Goal: Navigation & Orientation: Locate item on page

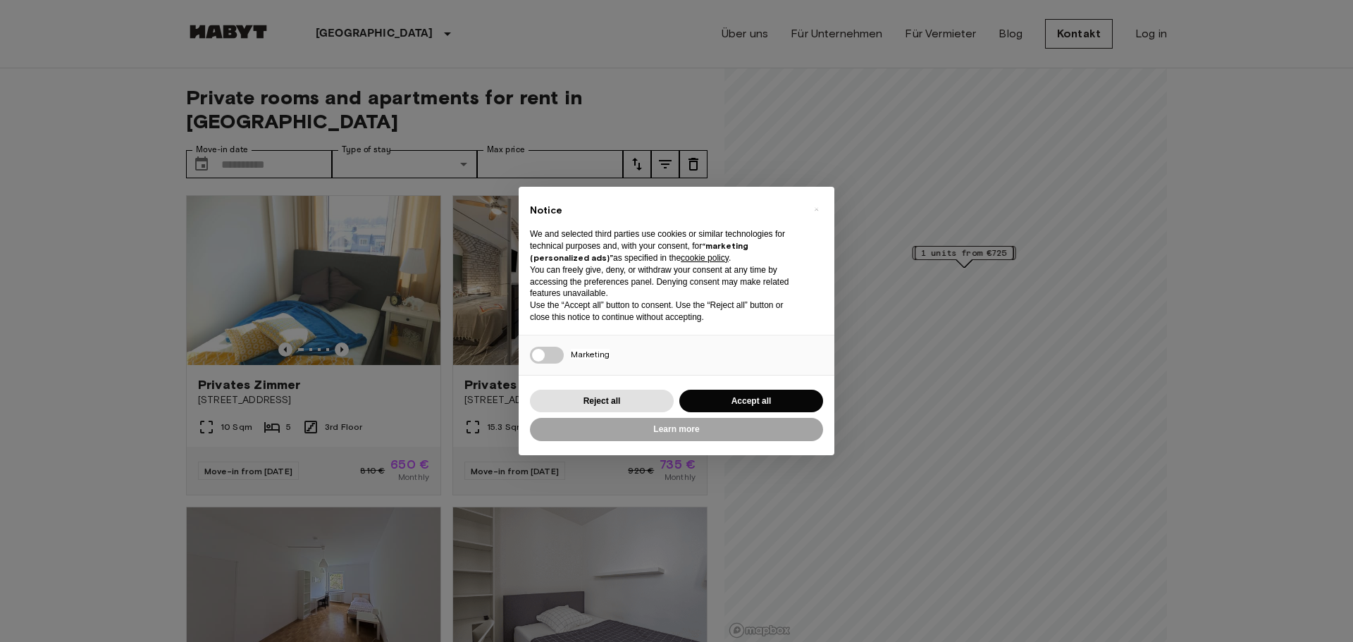
click at [674, 402] on div "Reject all Accept all" at bounding box center [676, 401] width 293 height 29
click at [665, 399] on button "Reject all" at bounding box center [602, 401] width 144 height 23
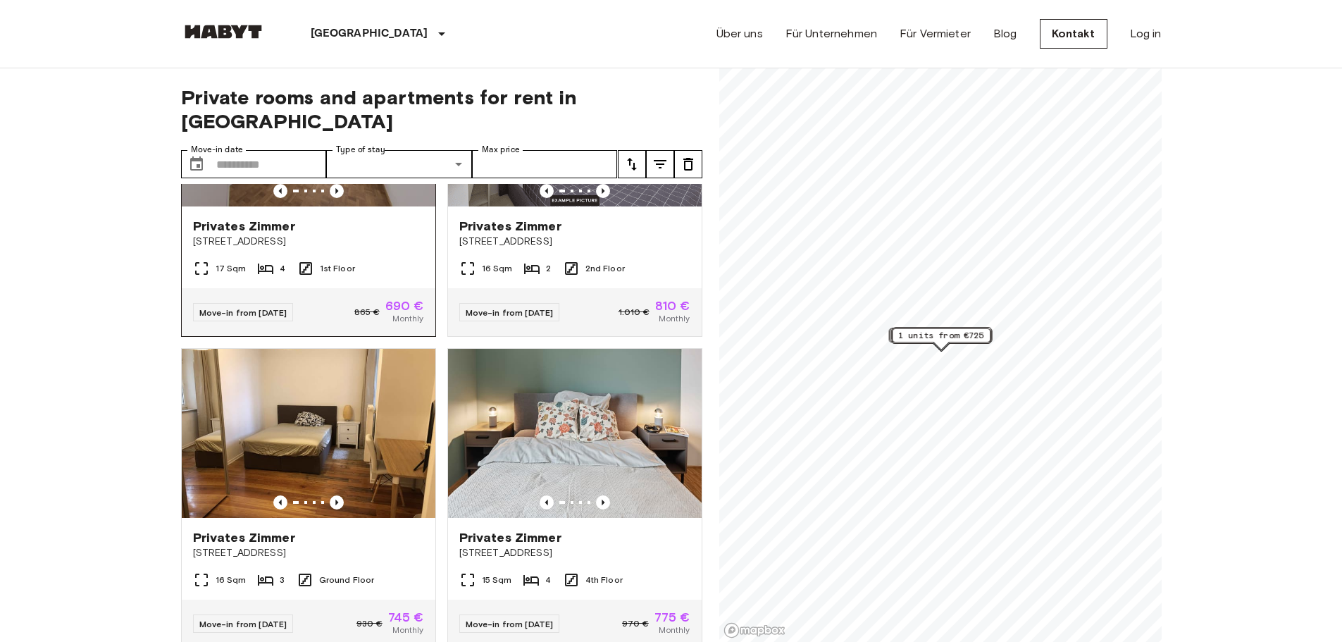
scroll to position [352, 0]
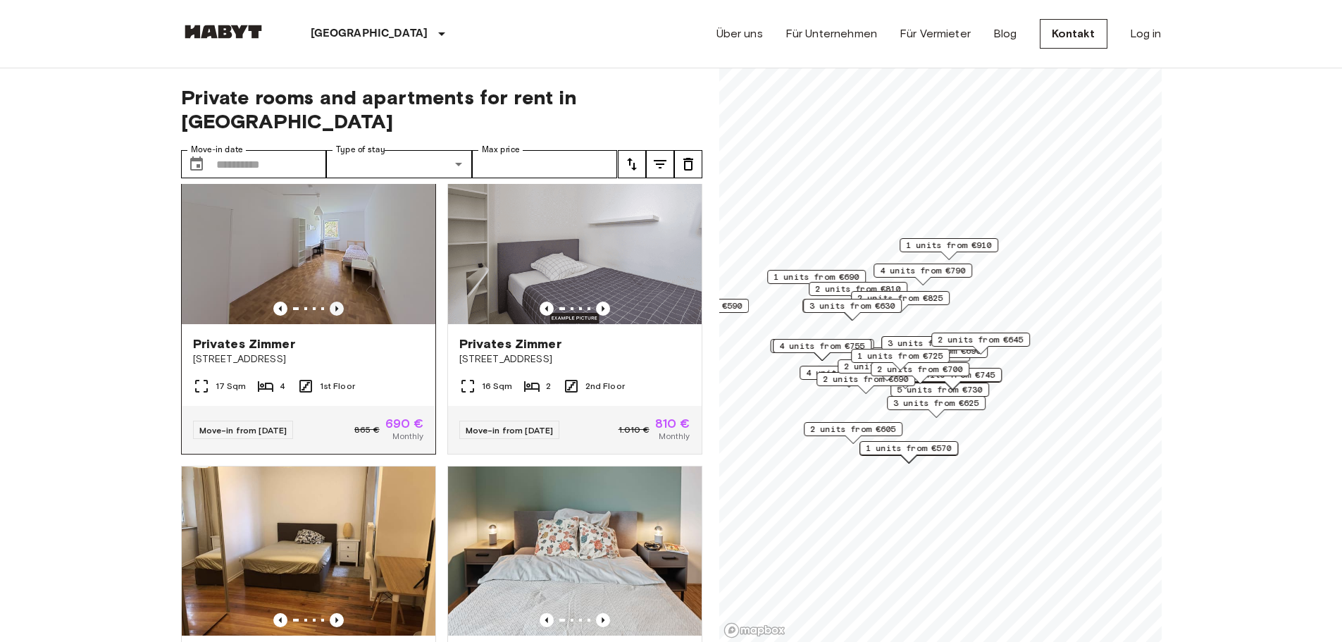
click at [330, 302] on icon "Previous image" at bounding box center [337, 309] width 14 height 14
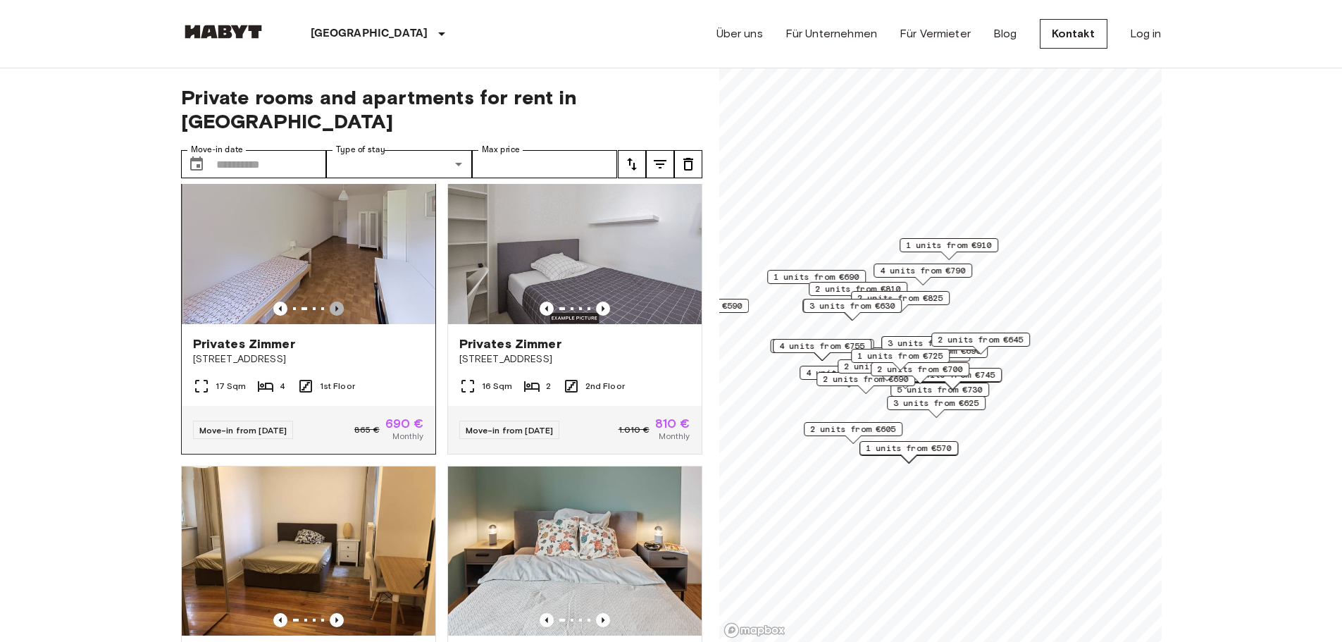
click at [330, 302] on icon "Previous image" at bounding box center [337, 309] width 14 height 14
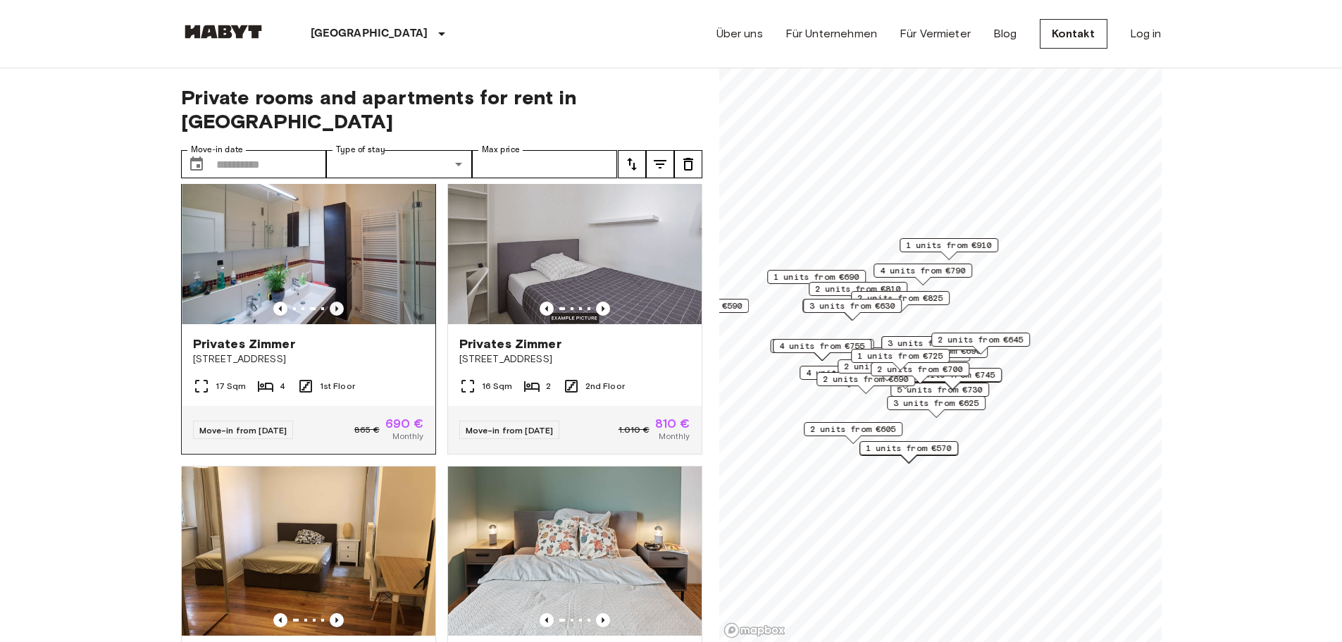
click at [330, 302] on icon "Previous image" at bounding box center [337, 309] width 14 height 14
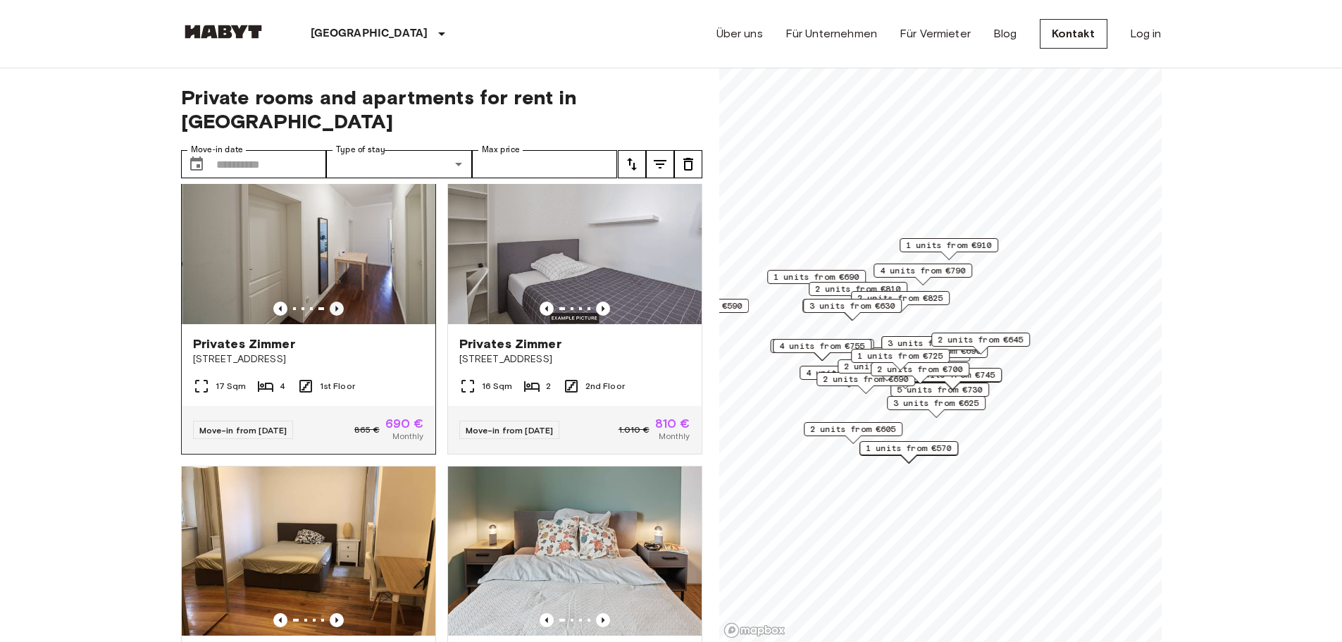
click at [330, 302] on icon "Previous image" at bounding box center [337, 309] width 14 height 14
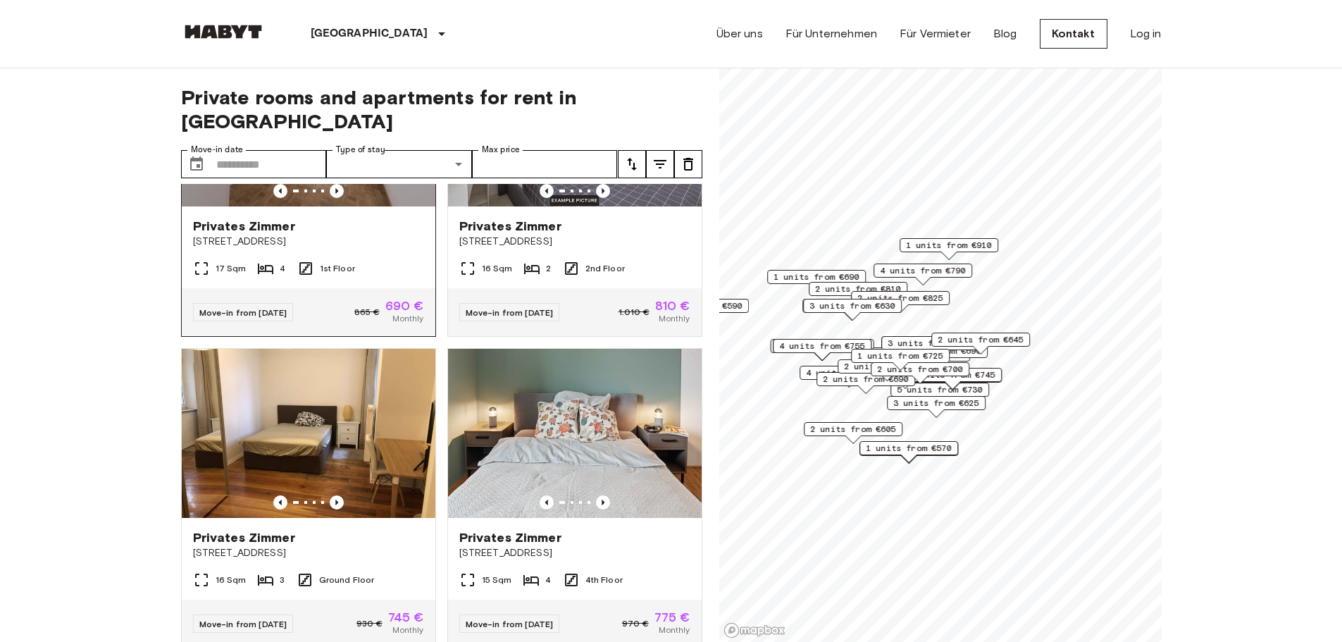
scroll to position [0, 0]
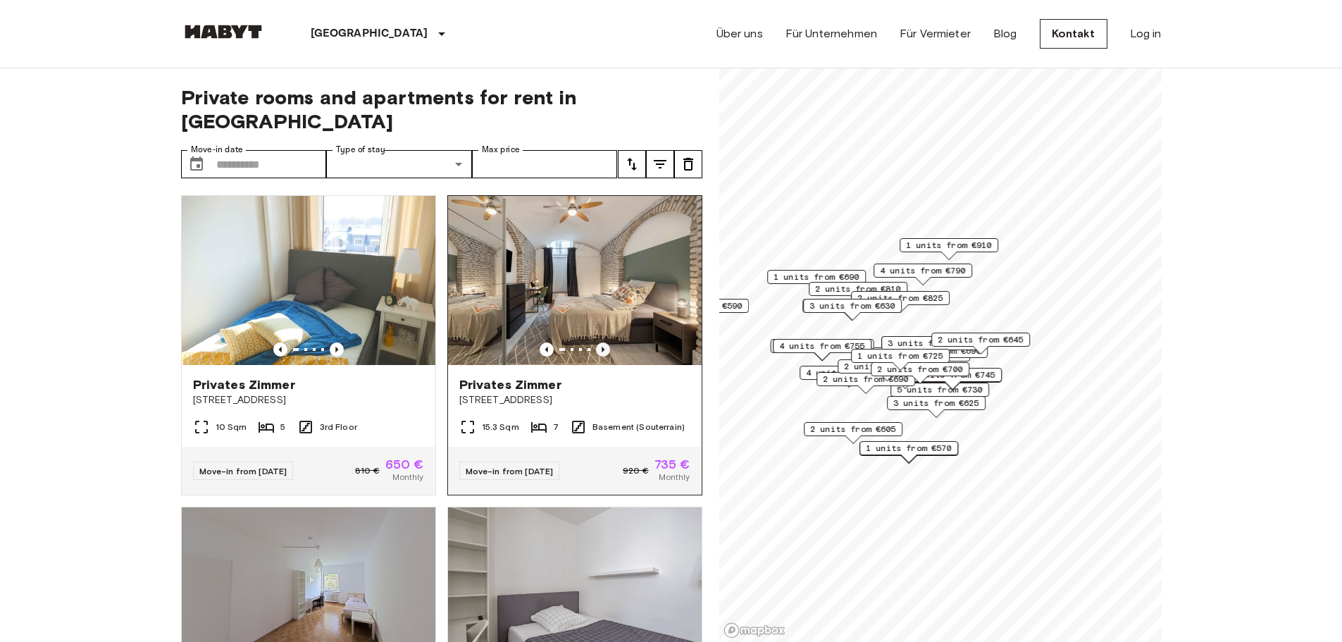
click at [596, 342] on icon "Previous image" at bounding box center [603, 349] width 14 height 14
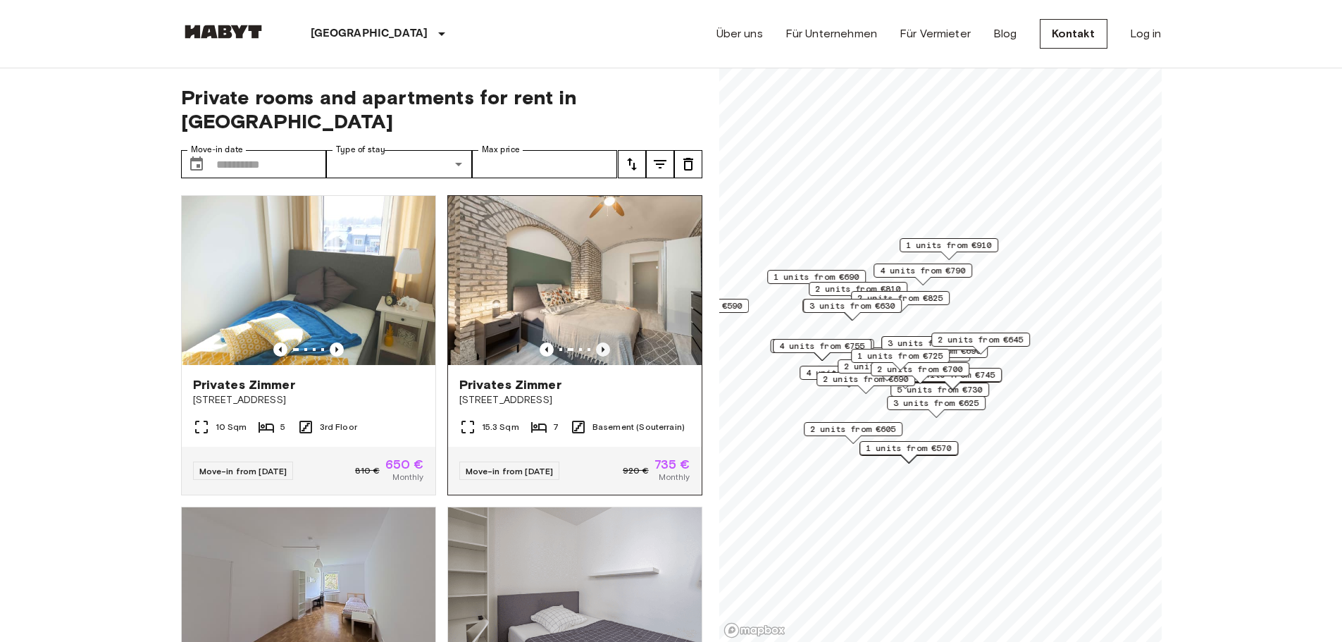
click at [596, 342] on icon "Previous image" at bounding box center [603, 349] width 14 height 14
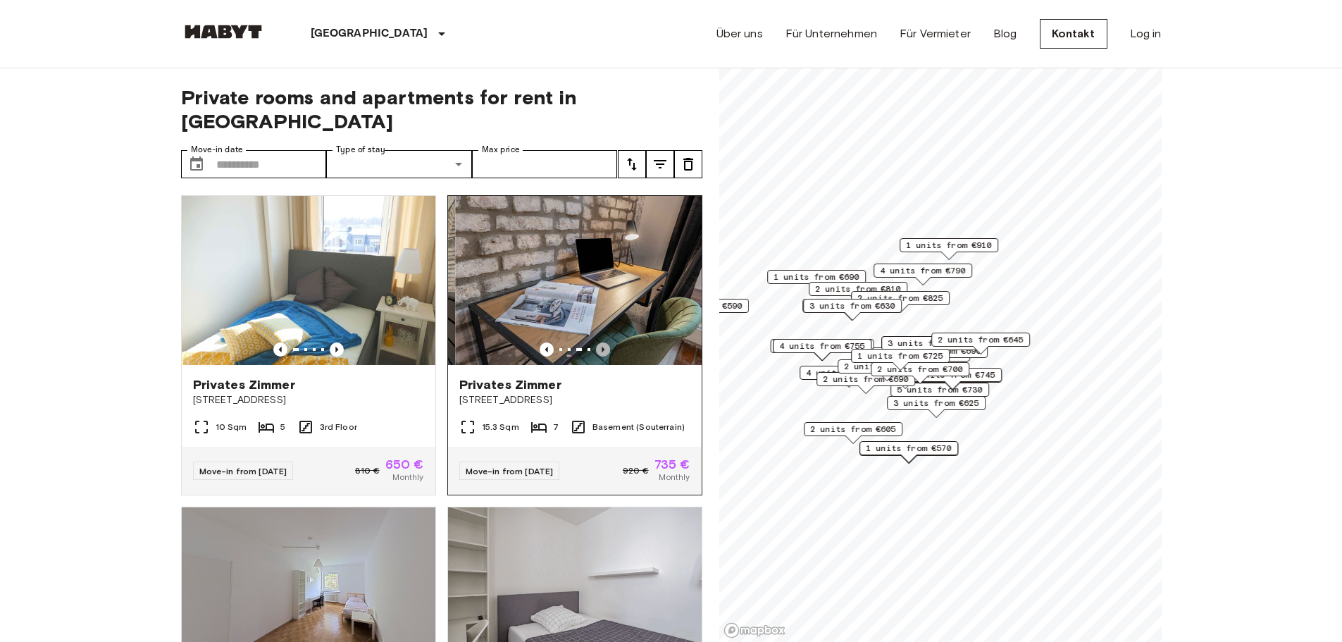
click at [596, 342] on icon "Previous image" at bounding box center [603, 349] width 14 height 14
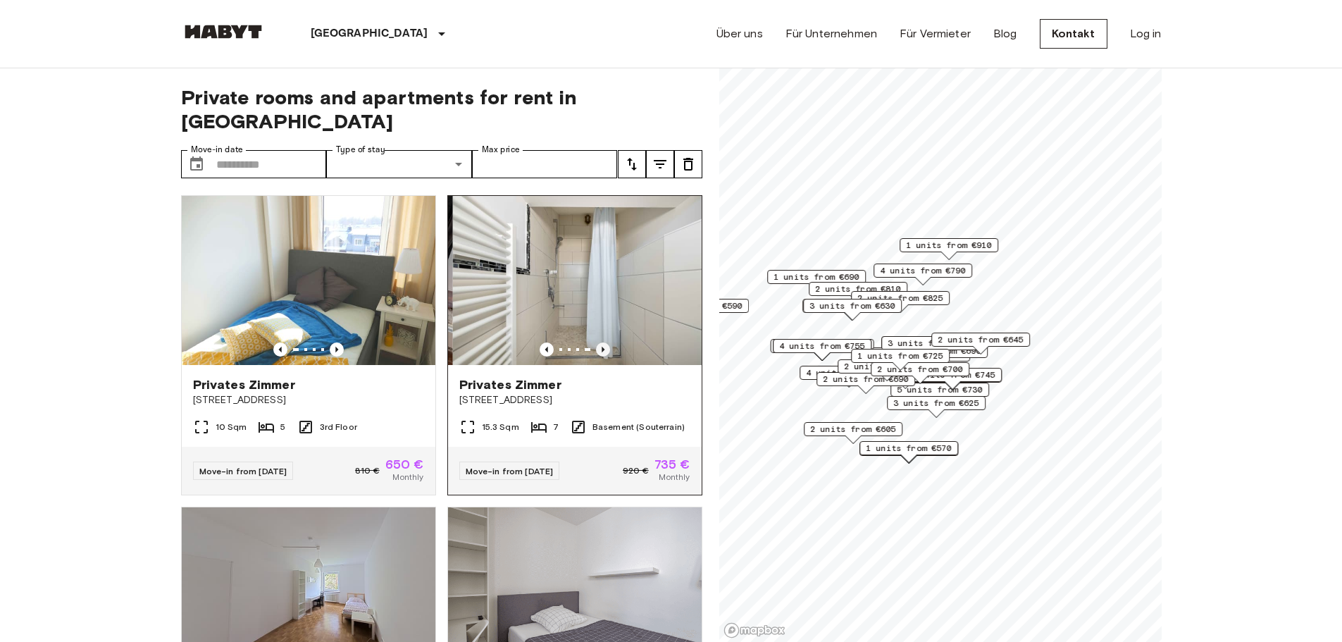
click at [596, 342] on icon "Previous image" at bounding box center [603, 349] width 14 height 14
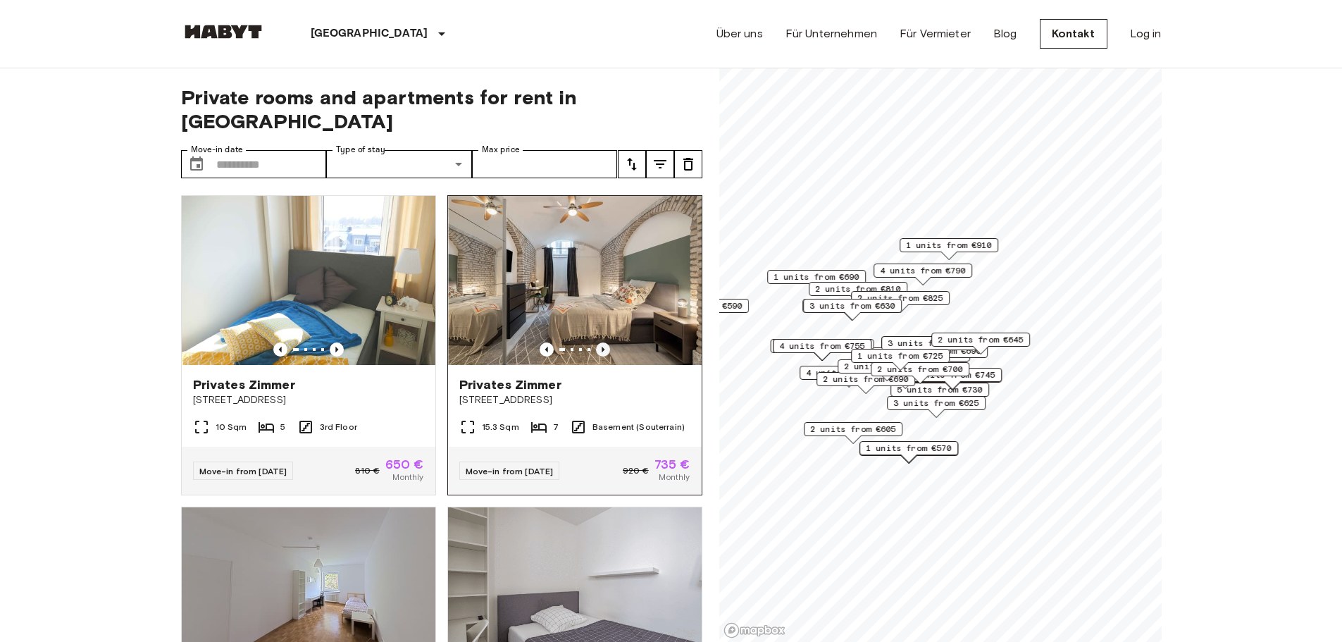
click at [596, 342] on icon "Previous image" at bounding box center [603, 349] width 14 height 14
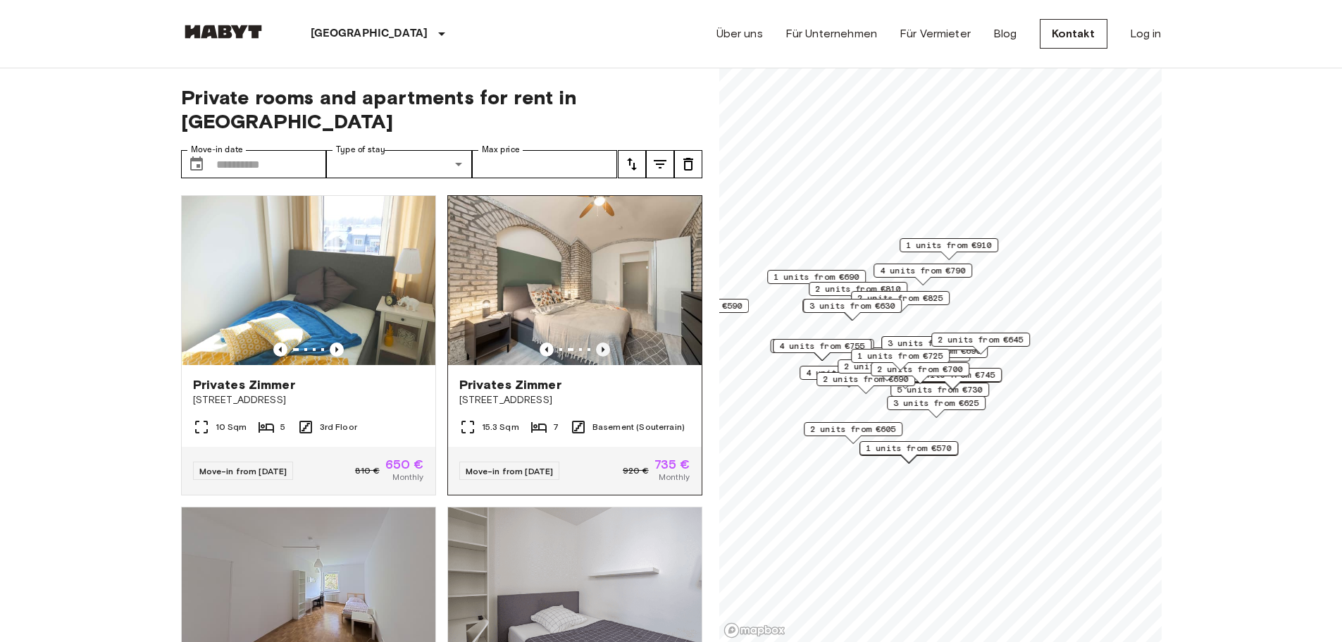
click at [596, 342] on icon "Previous image" at bounding box center [603, 349] width 14 height 14
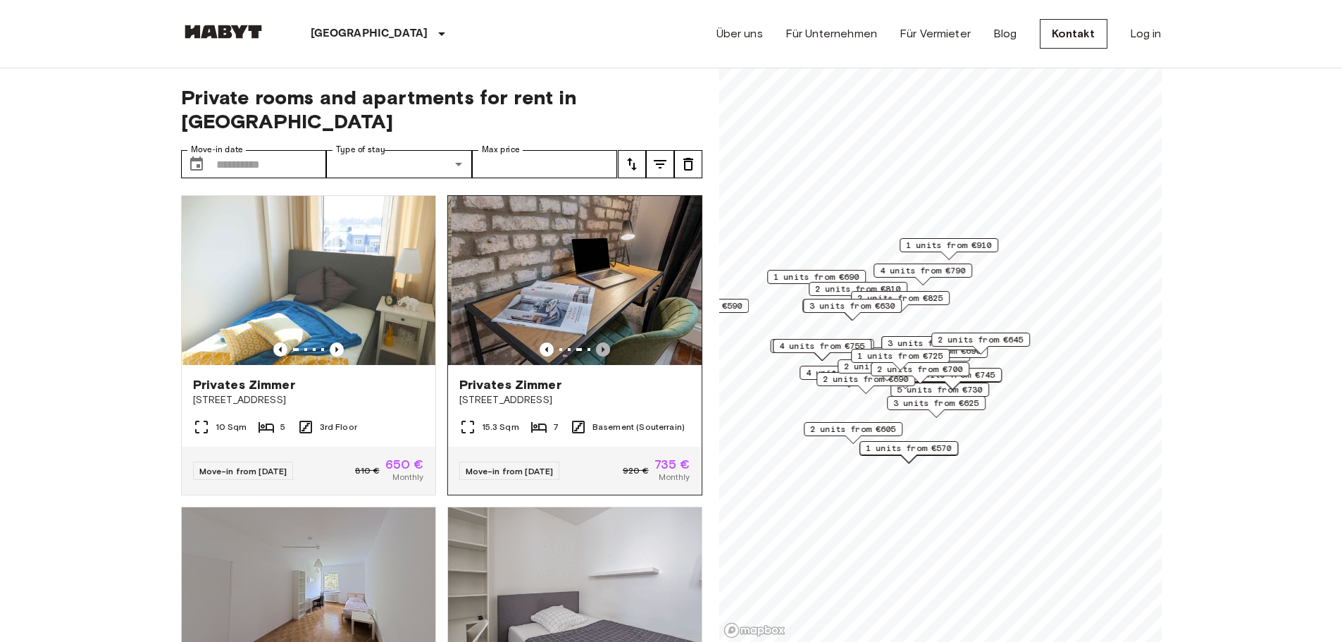
click at [596, 342] on icon "Previous image" at bounding box center [603, 349] width 14 height 14
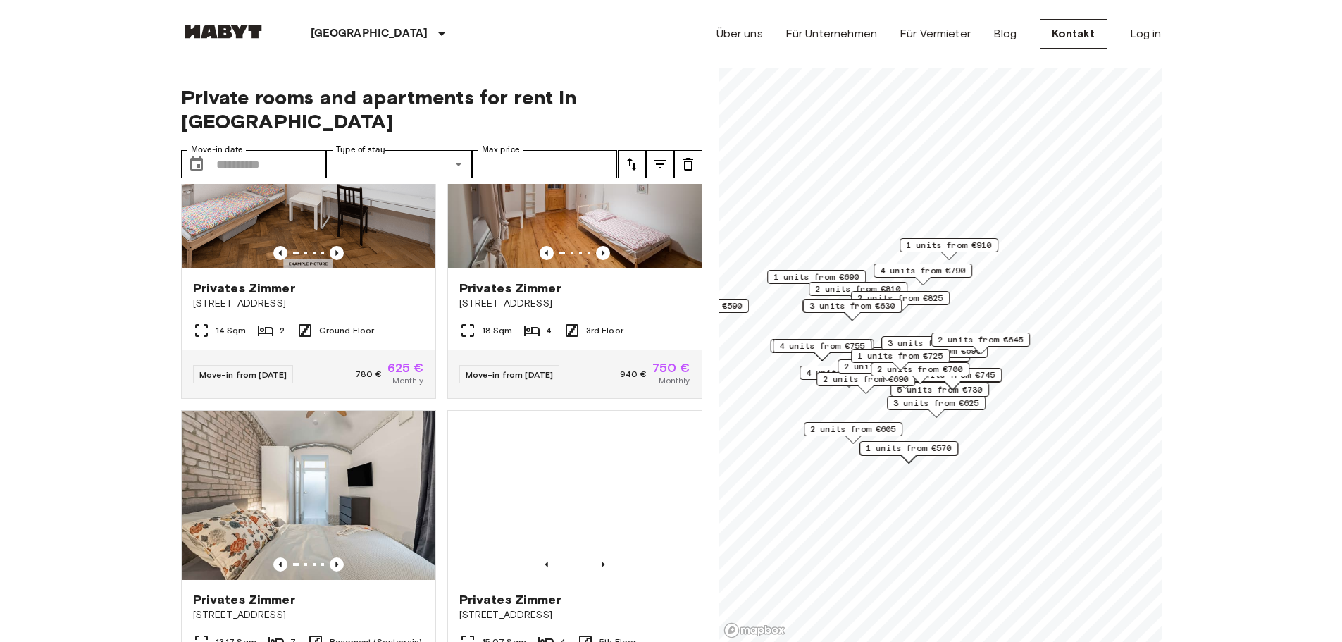
scroll to position [1174, 0]
